Goal: Task Accomplishment & Management: Manage account settings

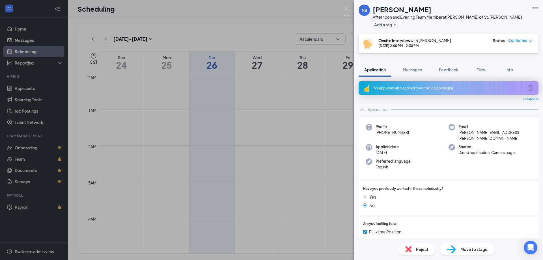
scroll to position [278, 0]
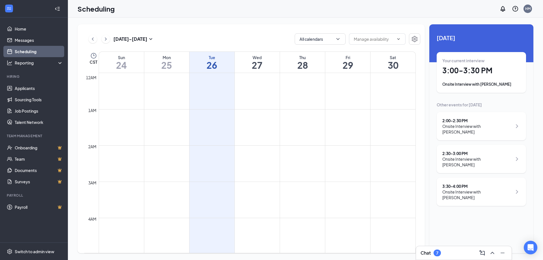
scroll to position [278, 0]
click at [473, 78] on div "Your current interview 3:00 - 3:30 PM Onsite Interview with [PERSON_NAME]" at bounding box center [481, 72] width 78 height 29
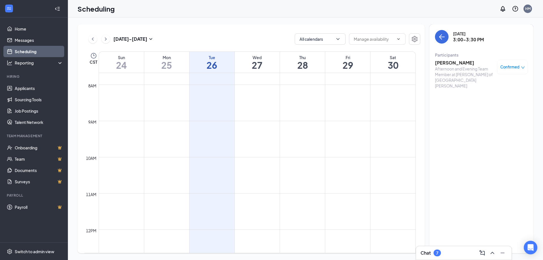
click at [448, 63] on h3 "[PERSON_NAME]" at bounding box center [464, 63] width 59 height 6
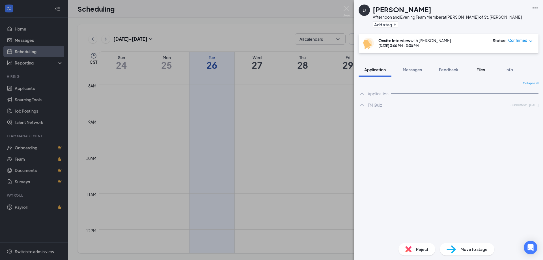
click at [478, 67] on span "Files" at bounding box center [481, 69] width 8 height 5
